Goal: Use online tool/utility: Utilize a website feature to perform a specific function

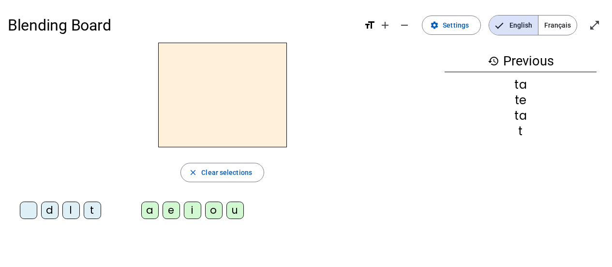
scroll to position [12, 0]
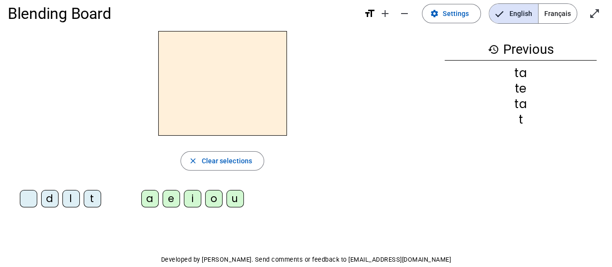
click at [91, 202] on div "t" at bounding box center [92, 198] width 17 height 17
click at [151, 202] on div "a" at bounding box center [149, 198] width 17 height 17
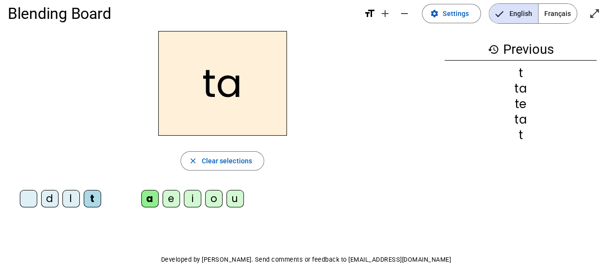
click at [175, 202] on div "e" at bounding box center [171, 198] width 17 height 17
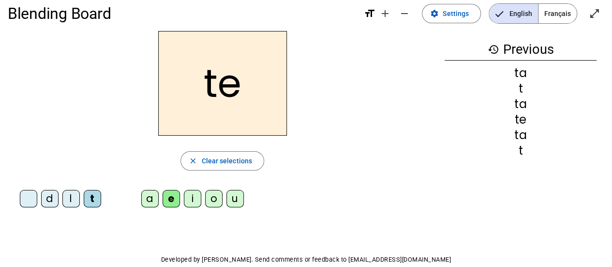
click at [195, 201] on div "i" at bounding box center [192, 198] width 17 height 17
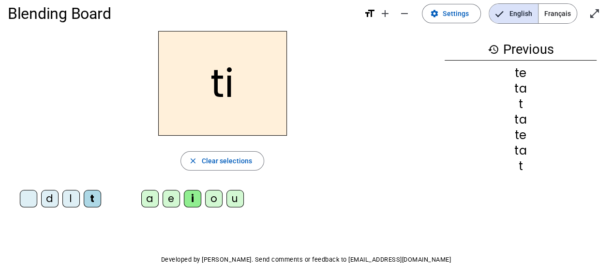
click at [219, 198] on div "o" at bounding box center [213, 198] width 17 height 17
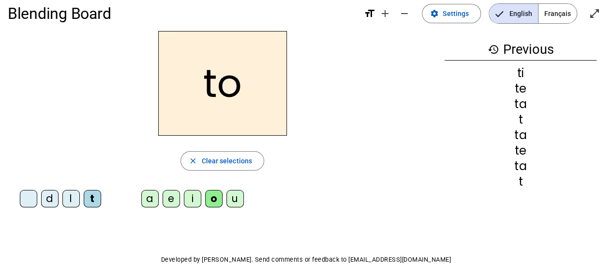
click at [70, 199] on div "l" at bounding box center [70, 198] width 17 height 17
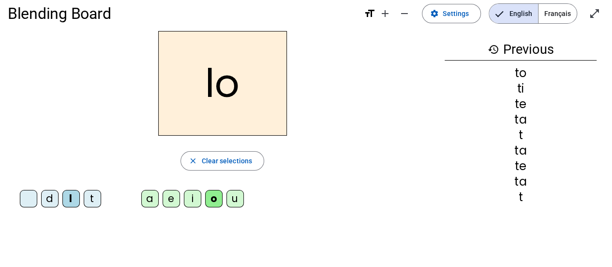
click at [52, 198] on div "d" at bounding box center [49, 198] width 17 height 17
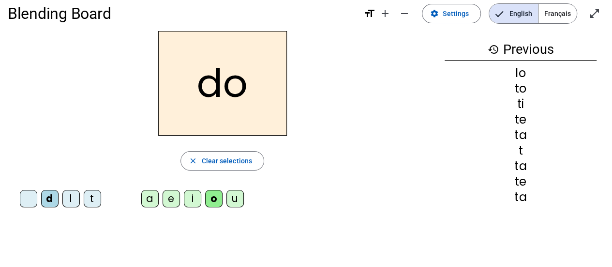
click at [233, 202] on div "u" at bounding box center [234, 198] width 17 height 17
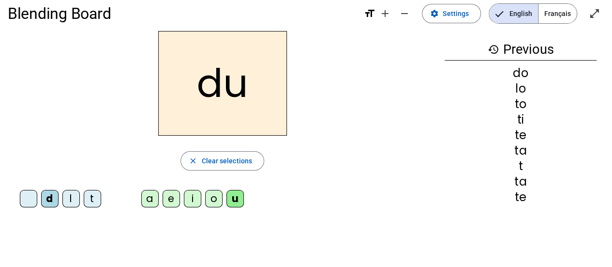
click at [91, 203] on div "t" at bounding box center [92, 198] width 17 height 17
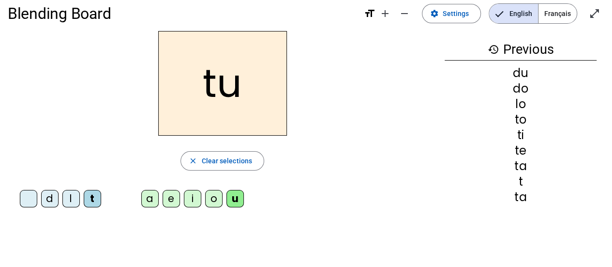
click at [195, 198] on div "i" at bounding box center [192, 198] width 17 height 17
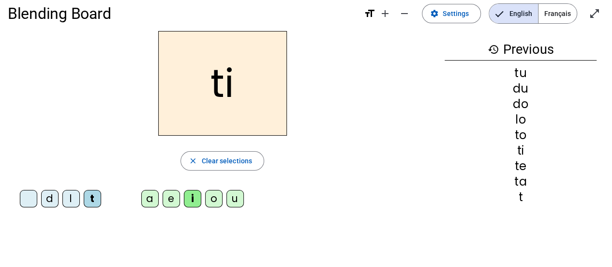
click at [211, 200] on div "o" at bounding box center [213, 198] width 17 height 17
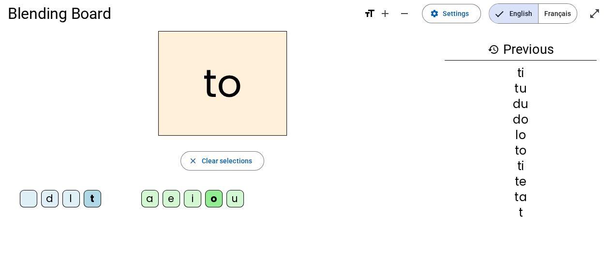
click at [195, 199] on div "i" at bounding box center [192, 198] width 17 height 17
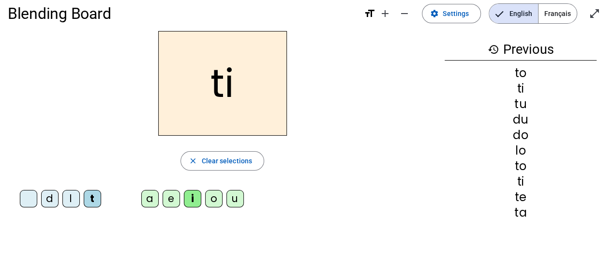
click at [65, 195] on div "l" at bounding box center [70, 198] width 17 height 17
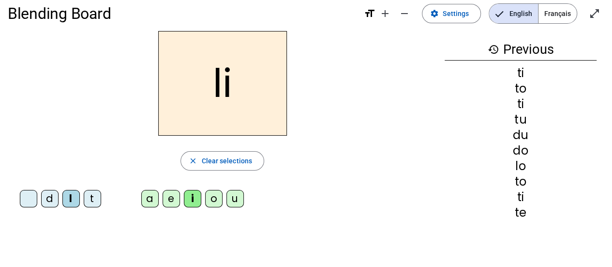
click at [48, 198] on div "d" at bounding box center [49, 198] width 17 height 17
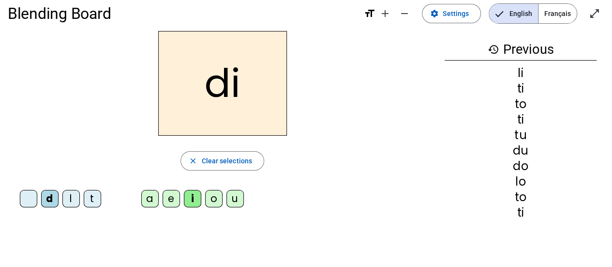
click at [211, 201] on div "o" at bounding box center [213, 198] width 17 height 17
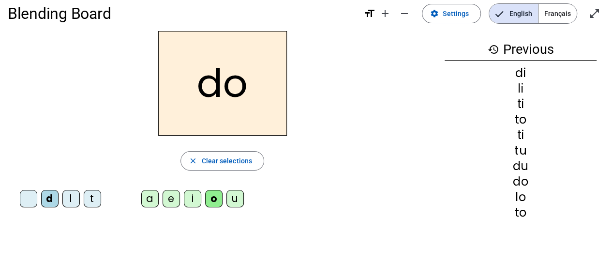
click at [173, 200] on div "e" at bounding box center [171, 198] width 17 height 17
click at [75, 196] on div "l" at bounding box center [70, 198] width 17 height 17
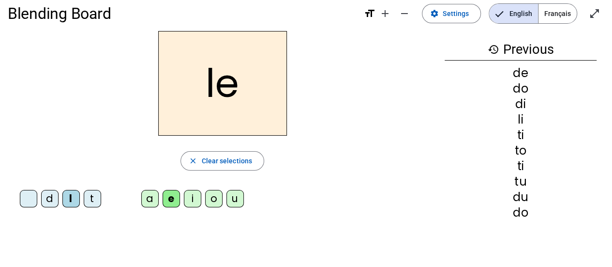
click at [193, 195] on div "i" at bounding box center [192, 198] width 17 height 17
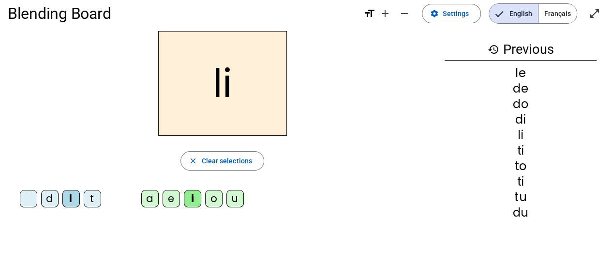
click at [153, 199] on div "a" at bounding box center [149, 198] width 17 height 17
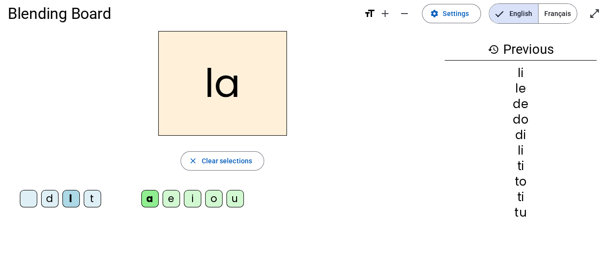
click at [47, 203] on div "d" at bounding box center [49, 198] width 17 height 17
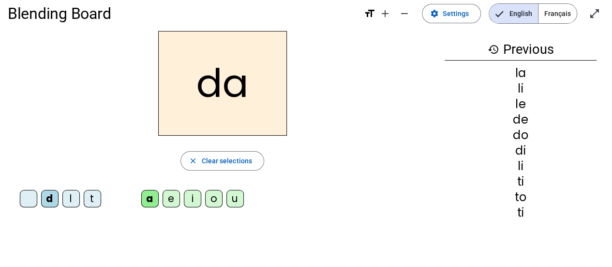
click at [193, 203] on div "i" at bounding box center [192, 198] width 17 height 17
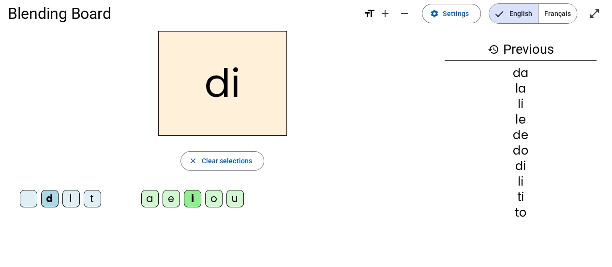
click at [210, 202] on div "o" at bounding box center [213, 198] width 17 height 17
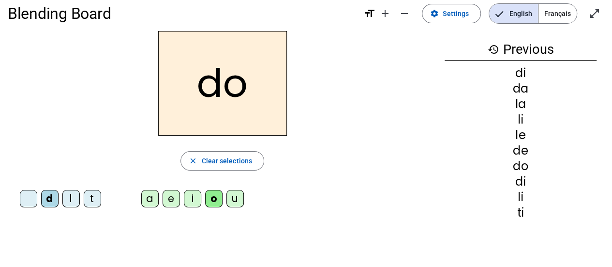
click at [73, 200] on div "l" at bounding box center [70, 198] width 17 height 17
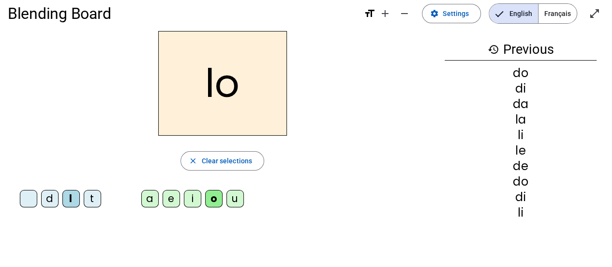
click at [150, 199] on div "a" at bounding box center [149, 198] width 17 height 17
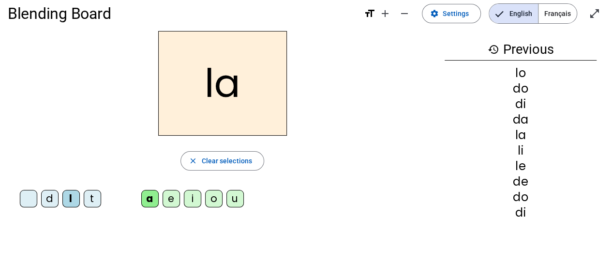
click at [165, 202] on div "e" at bounding box center [171, 198] width 17 height 17
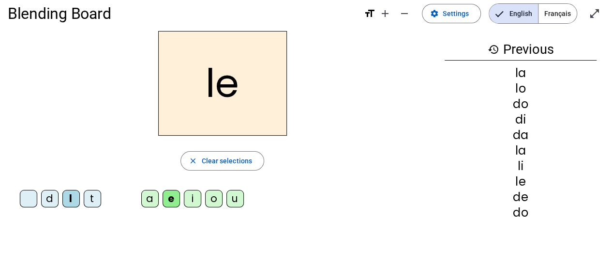
click at [96, 201] on div "t" at bounding box center [92, 198] width 17 height 17
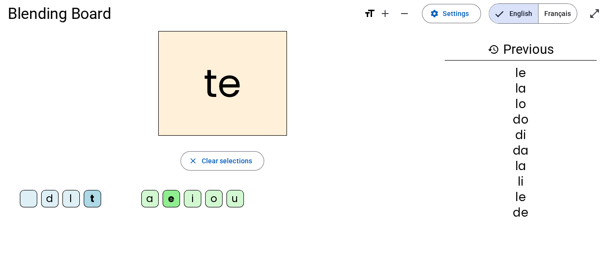
click at [153, 199] on div "a" at bounding box center [149, 198] width 17 height 17
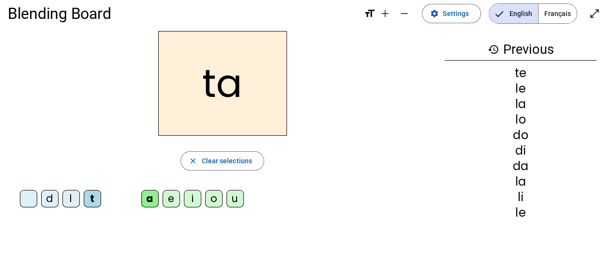
click at [171, 199] on div "e" at bounding box center [171, 198] width 17 height 17
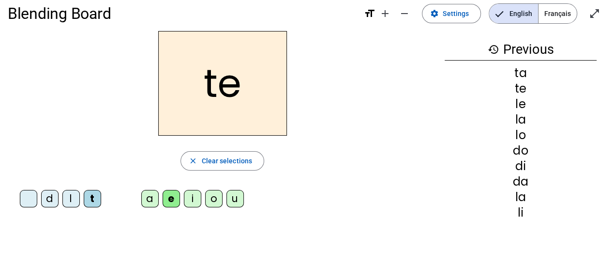
click at [75, 198] on div "l" at bounding box center [70, 198] width 17 height 17
